Goal: Task Accomplishment & Management: Manage account settings

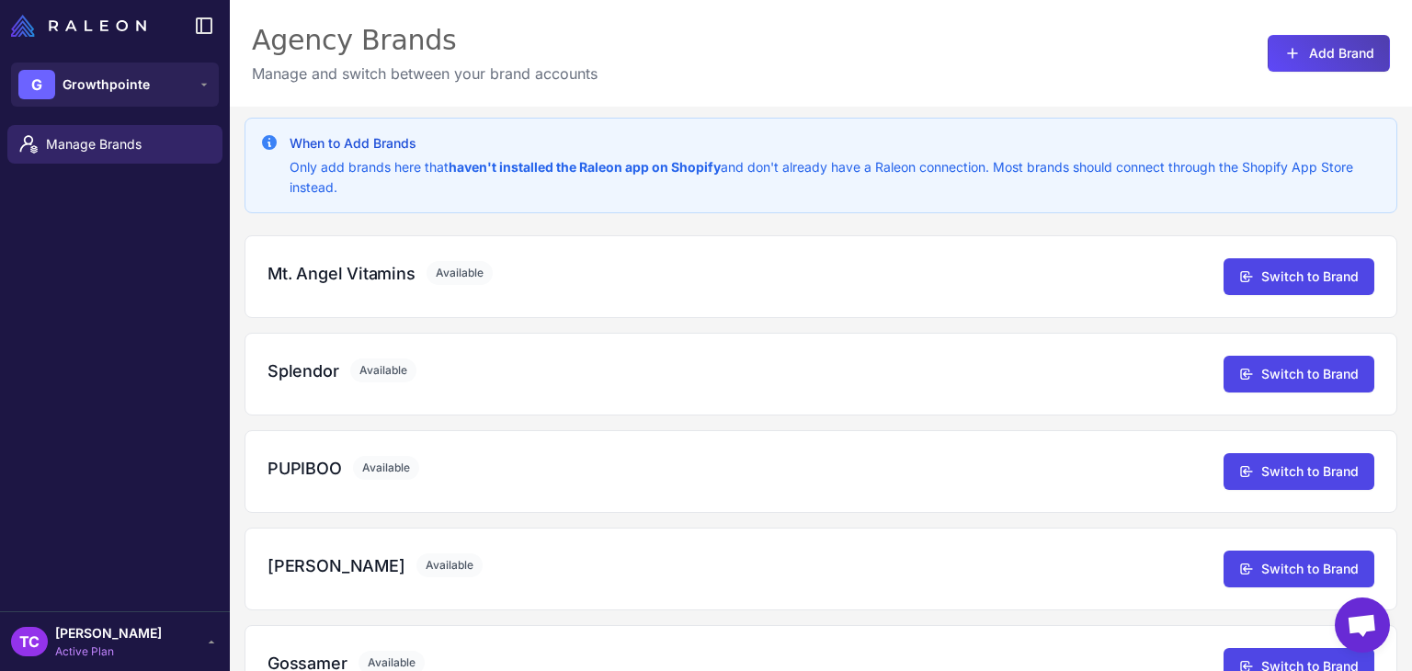
scroll to position [441, 0]
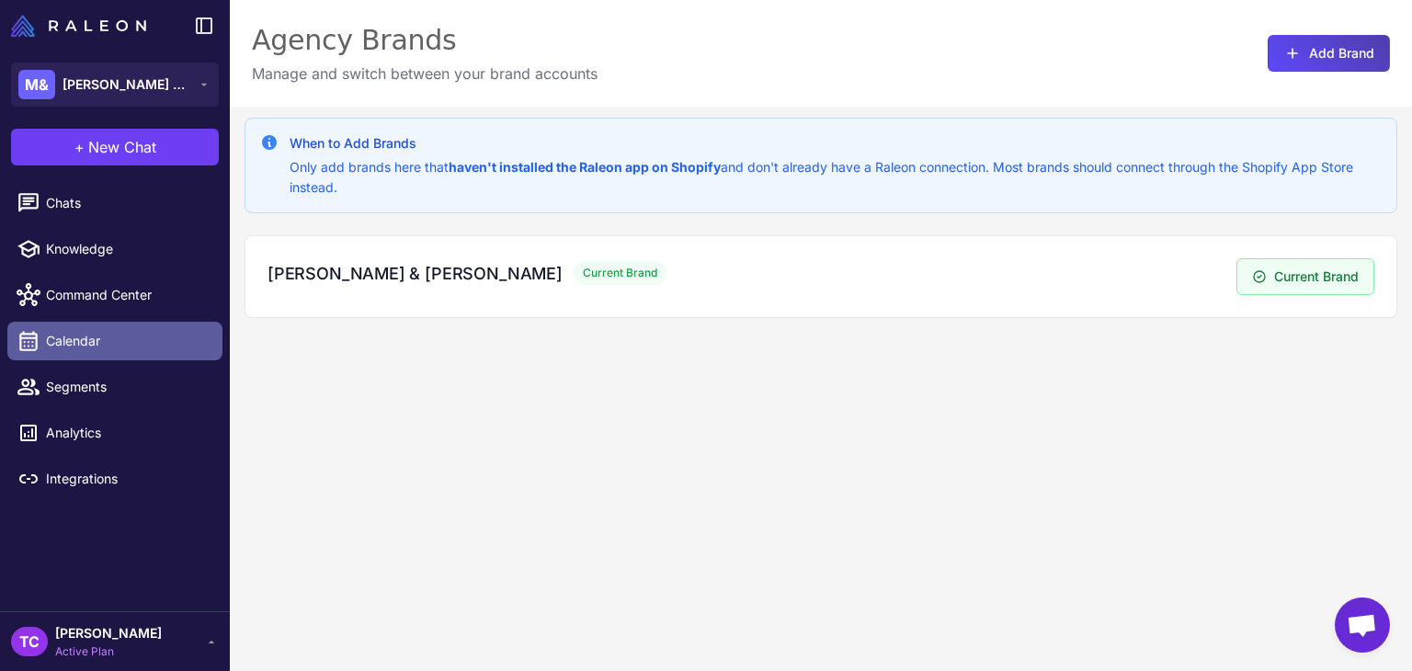
click at [125, 343] on span "Calendar" at bounding box center [127, 341] width 162 height 20
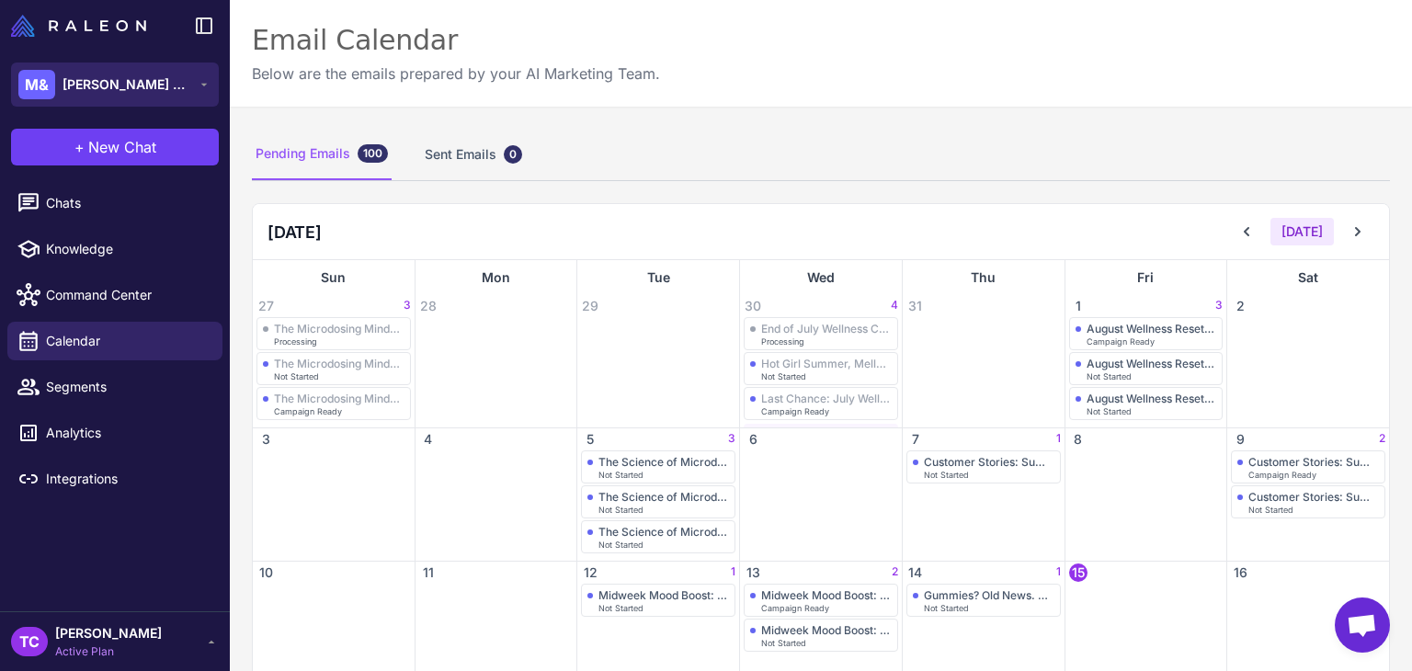
click at [113, 97] on div "M& Mary & Jane" at bounding box center [104, 84] width 173 height 29
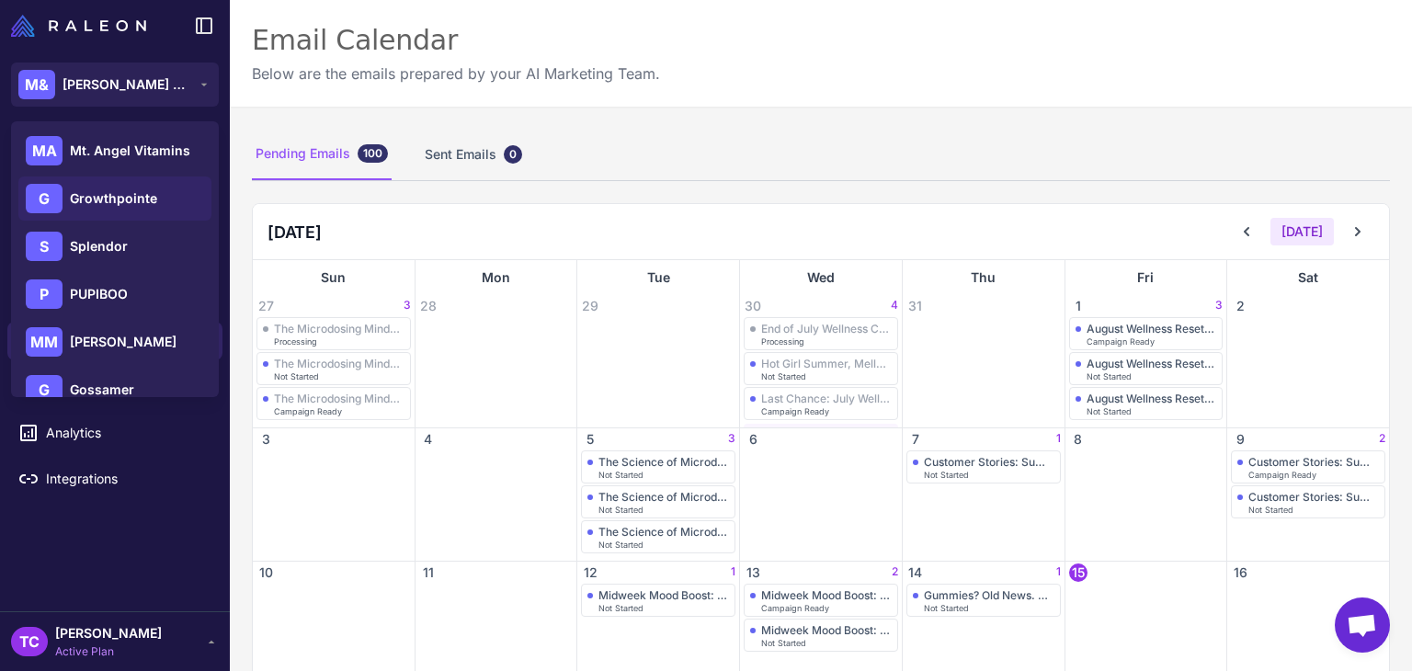
click at [101, 196] on span "Growthpointe" at bounding box center [113, 198] width 87 height 20
click at [113, 222] on div "MA Mt. Angel Vitamins G Growthpointe S Splendor P PUPIBOO MM Mylas Moss G Gossa…" at bounding box center [115, 367] width 208 height 493
click at [125, 195] on span "Growthpointe" at bounding box center [113, 198] width 87 height 20
click at [88, 196] on span "Growthpointe" at bounding box center [113, 198] width 87 height 20
click at [44, 201] on div "G" at bounding box center [44, 198] width 37 height 29
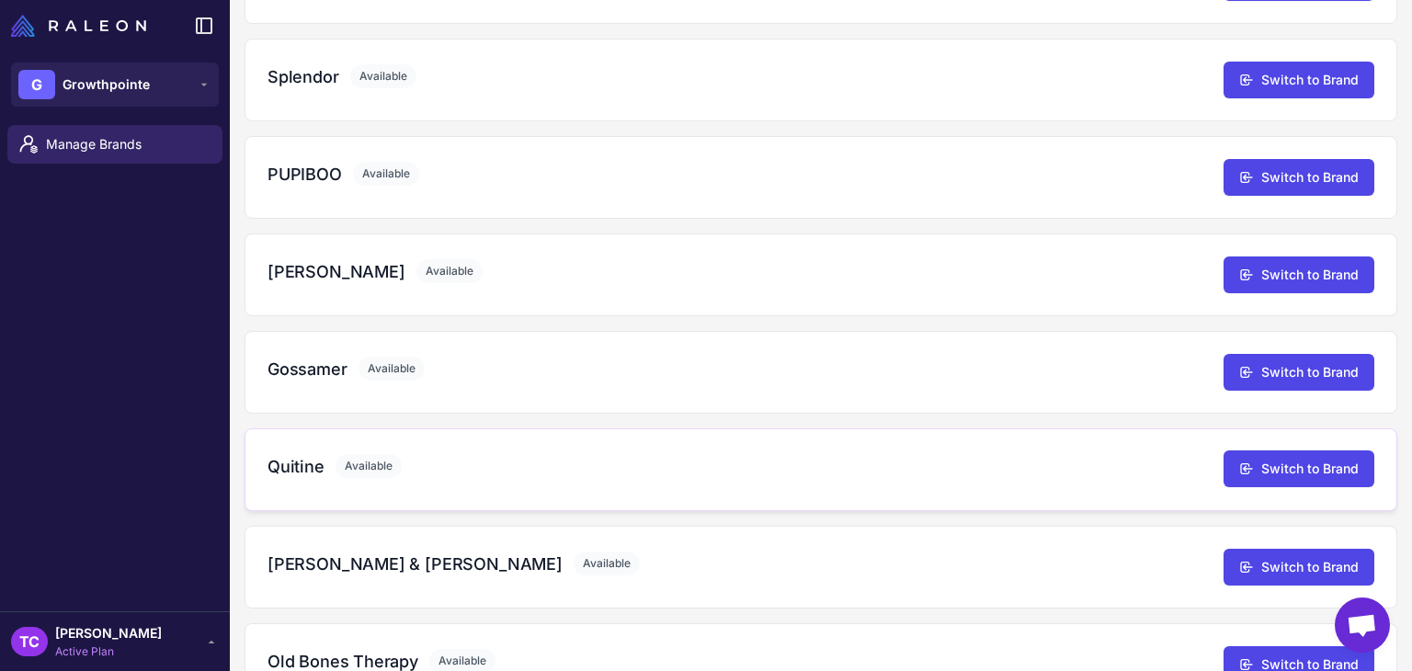
scroll to position [441, 0]
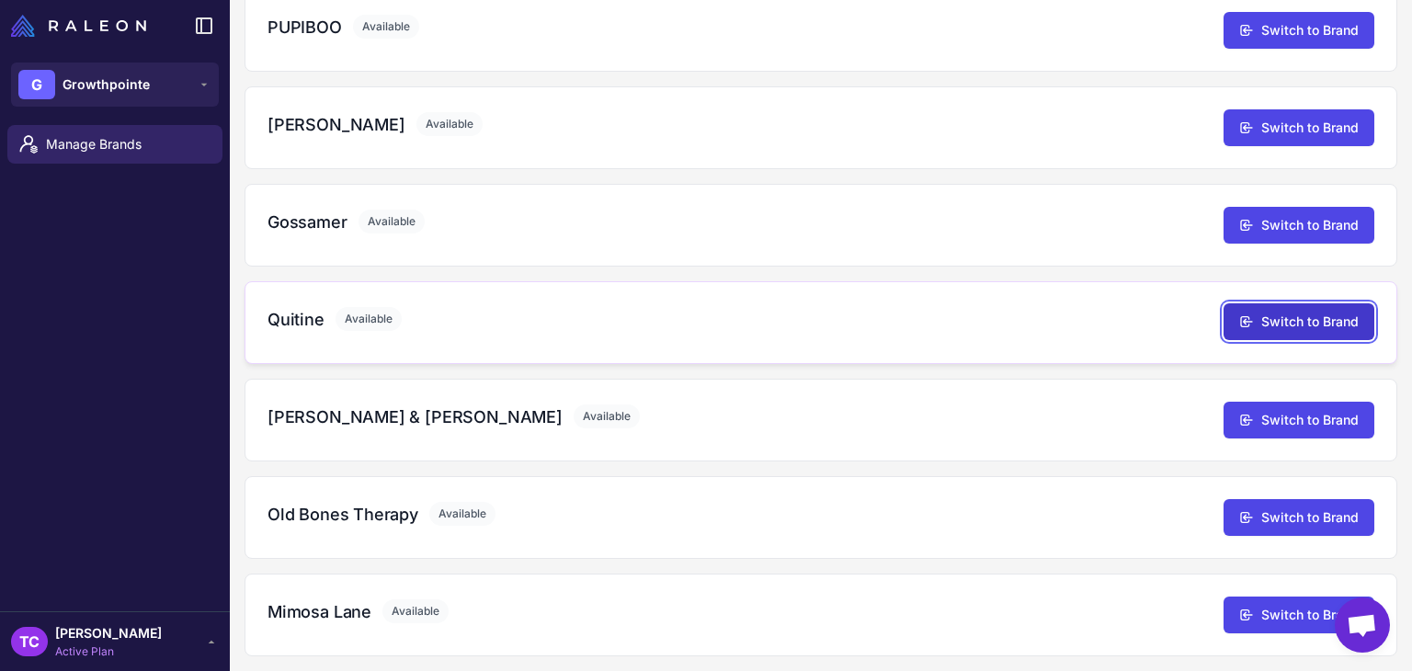
click at [1281, 310] on button "Switch to Brand" at bounding box center [1298, 321] width 151 height 37
